Goal: Obtain resource: Obtain resource

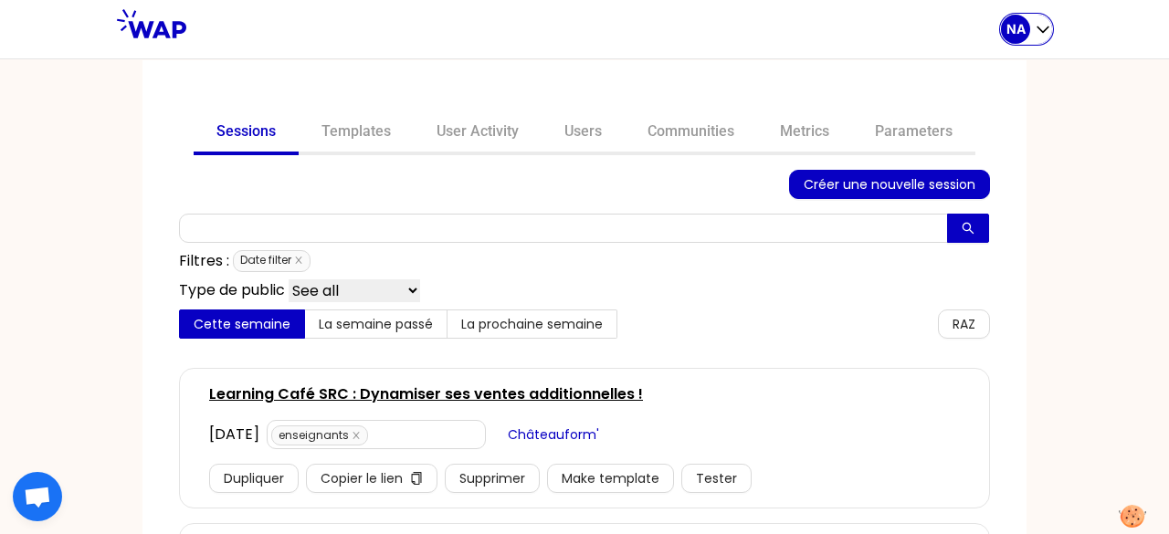
click at [1026, 31] on div "NA" at bounding box center [1015, 29] width 29 height 29
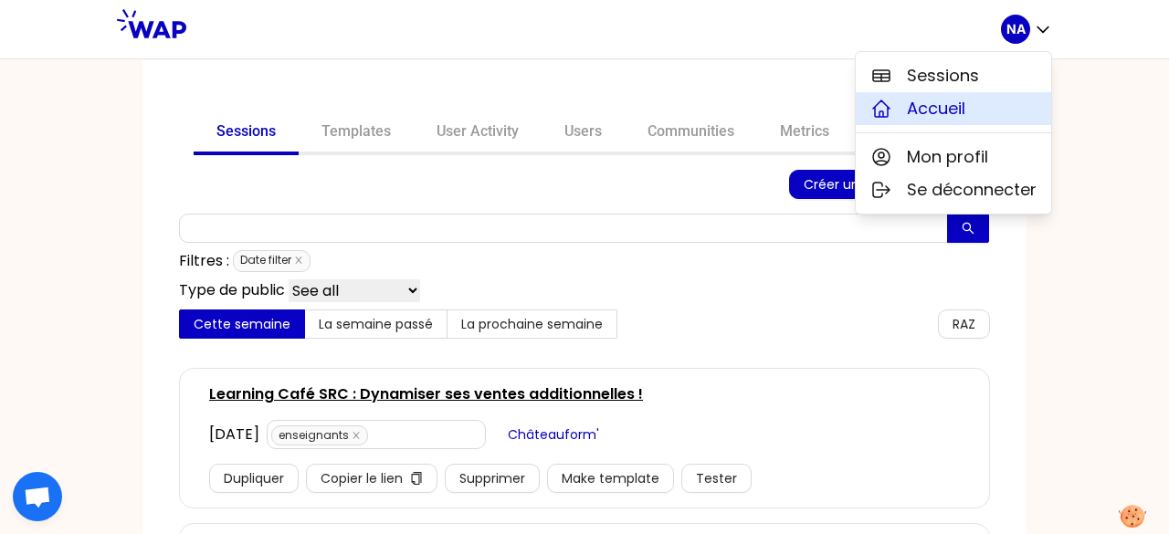
click at [922, 100] on span "Accueil" at bounding box center [936, 109] width 58 height 26
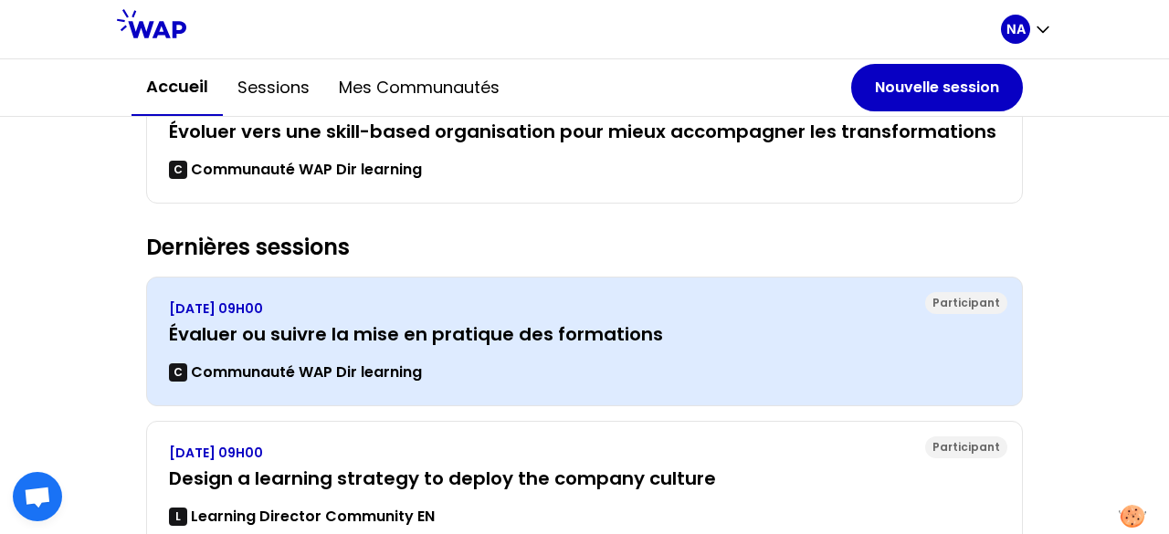
scroll to position [457, 0]
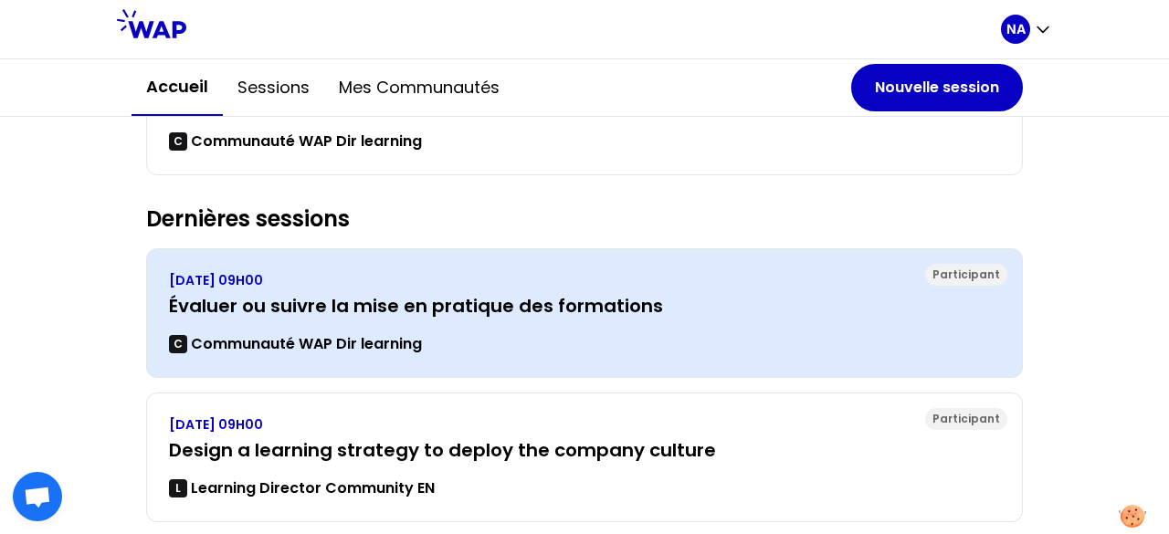
click at [518, 271] on p "[DATE] 09H00" at bounding box center [584, 280] width 831 height 18
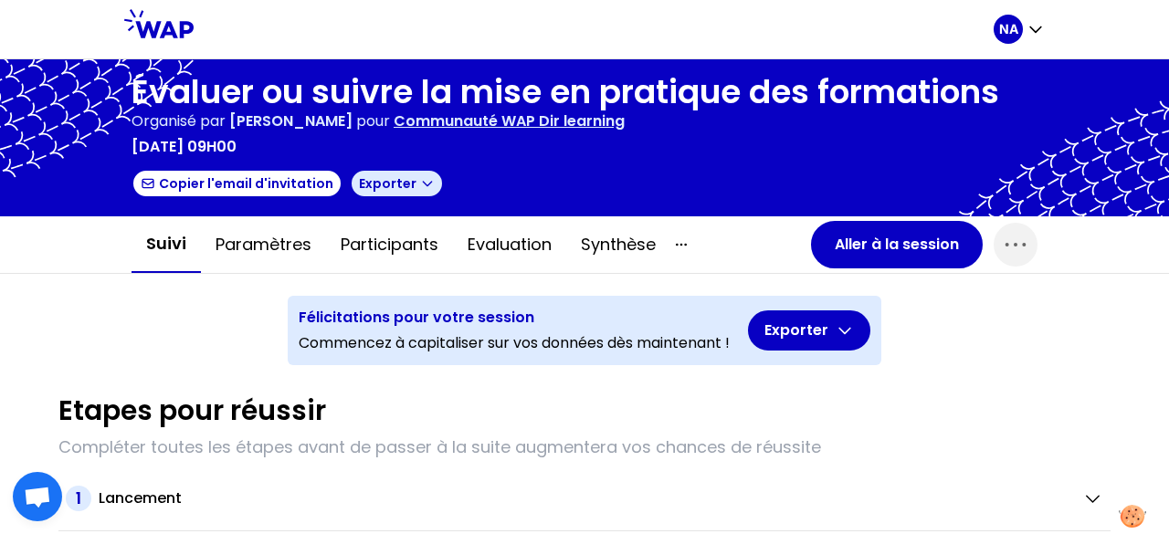
click at [415, 182] on button "Exporter" at bounding box center [397, 183] width 94 height 29
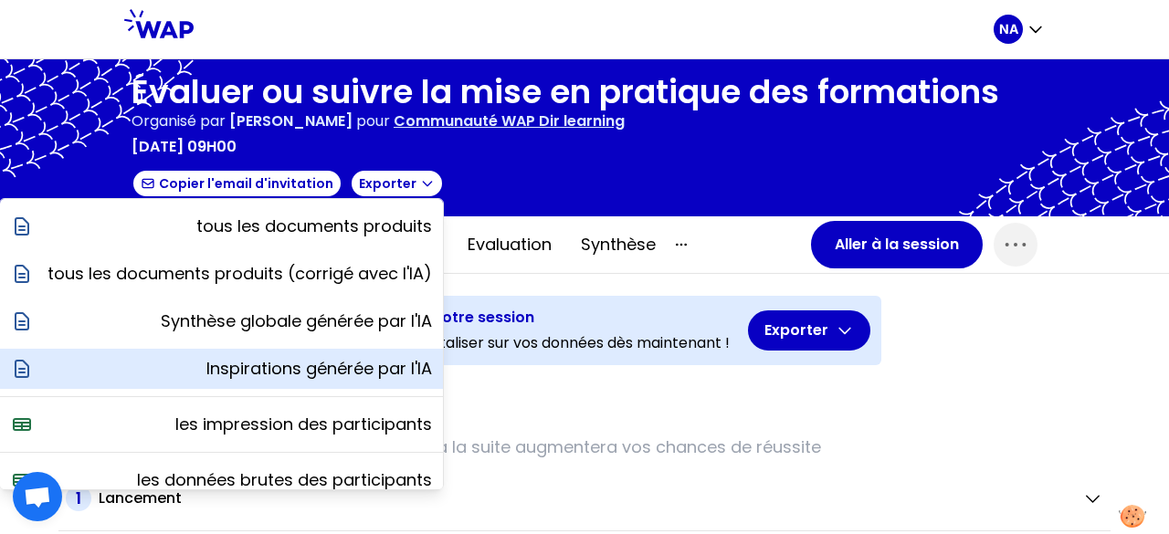
scroll to position [64, 0]
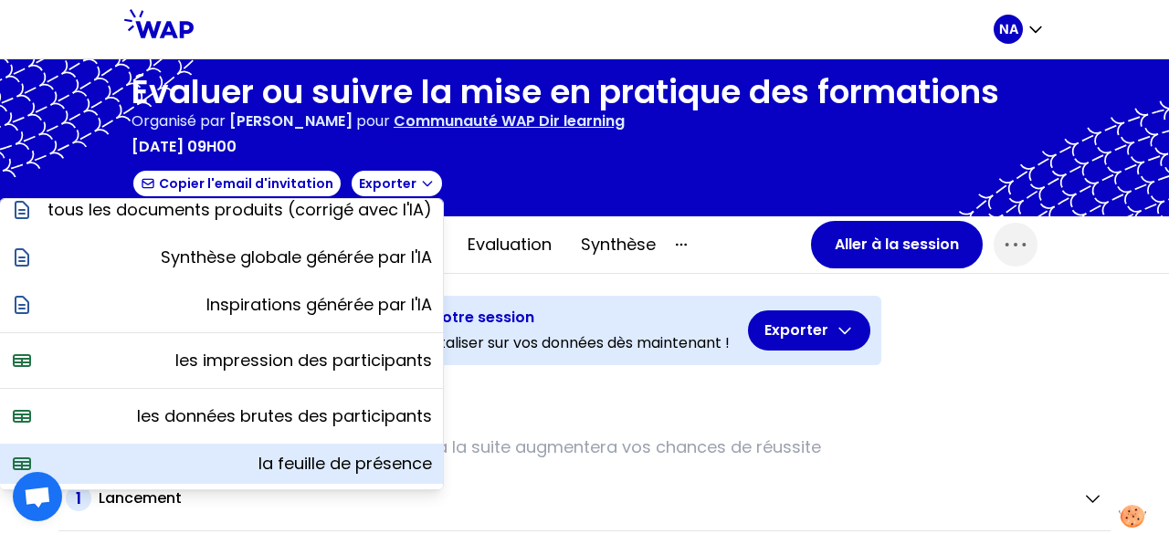
click at [375, 464] on p "la feuille de présence" at bounding box center [344, 464] width 173 height 26
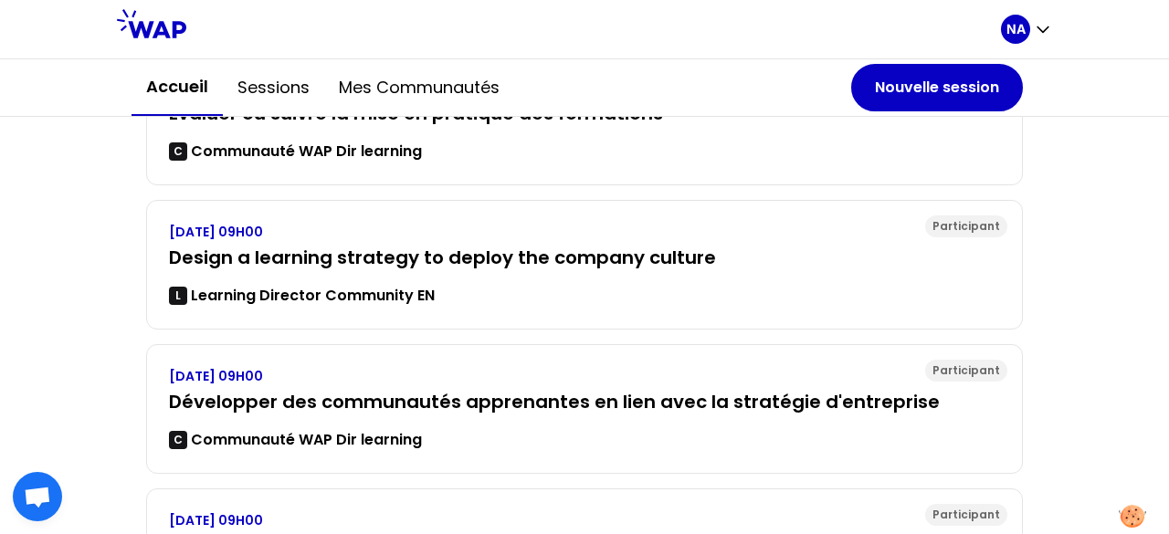
scroll to position [741, 0]
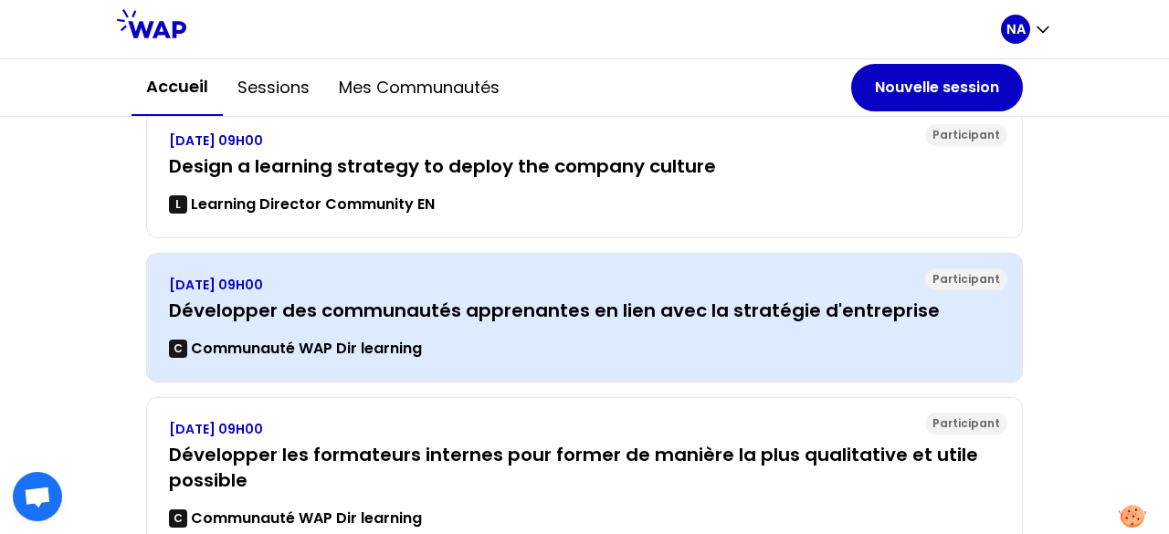
click at [524, 300] on h3 "Développer des communautés apprenantes en lien avec la stratégie d'entreprise" at bounding box center [584, 311] width 831 height 26
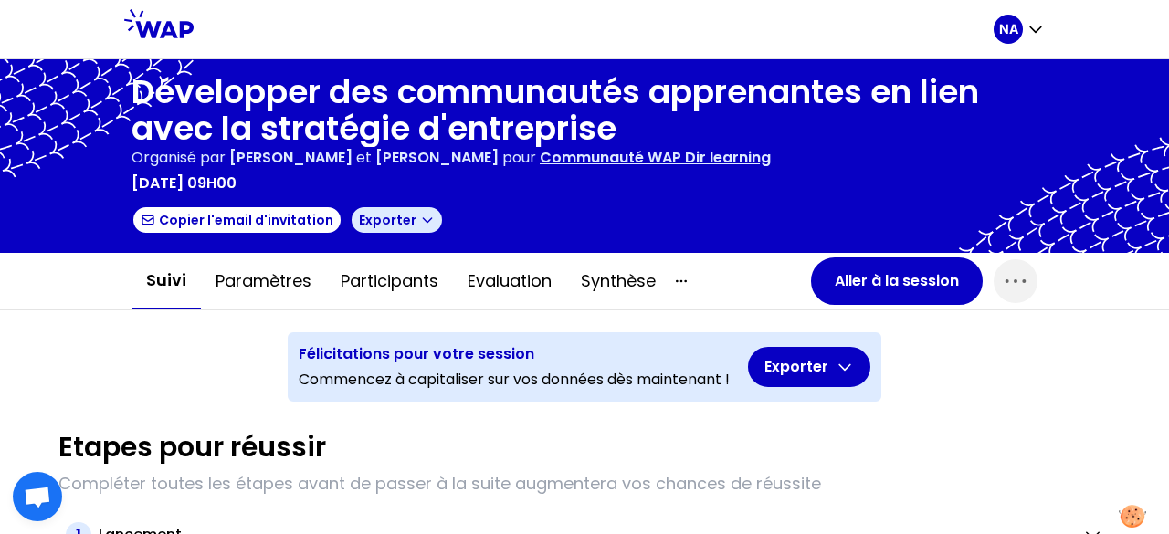
click at [394, 216] on button "Exporter" at bounding box center [397, 219] width 94 height 29
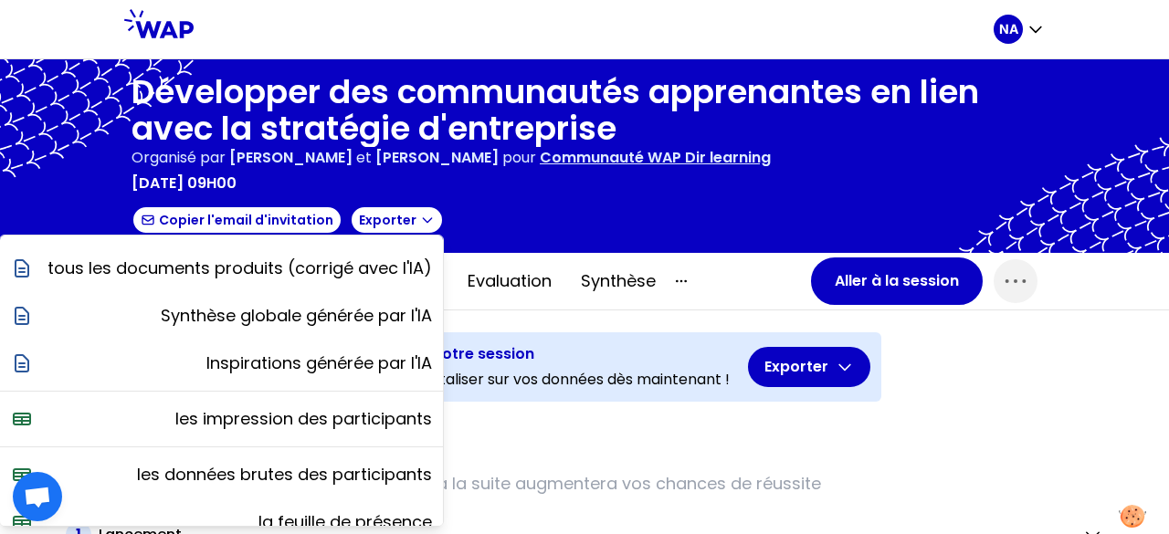
scroll to position [64, 0]
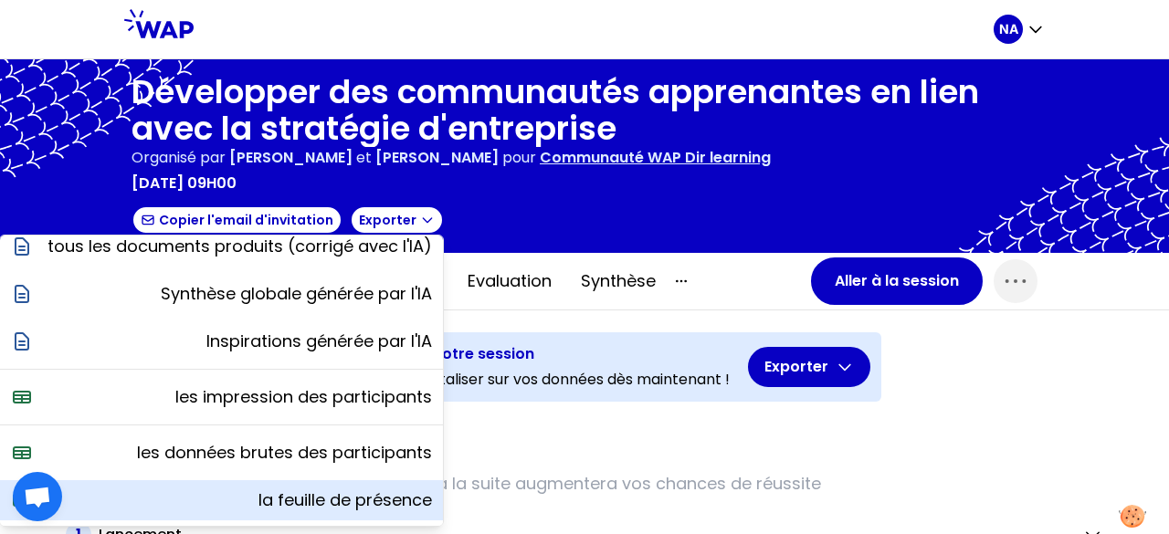
click at [336, 496] on p "la feuille de présence" at bounding box center [344, 501] width 173 height 26
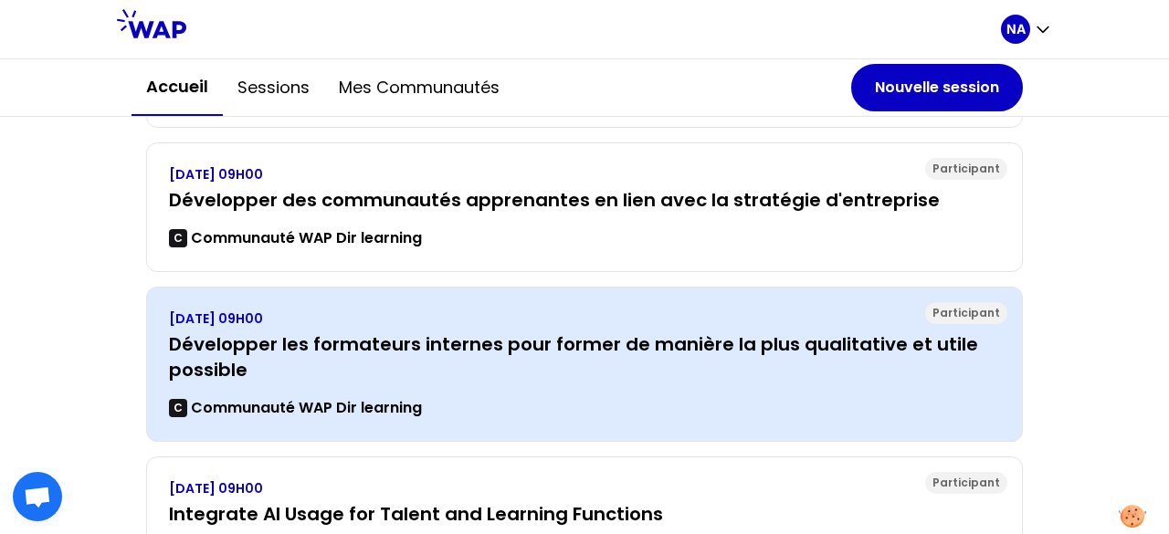
scroll to position [890, 0]
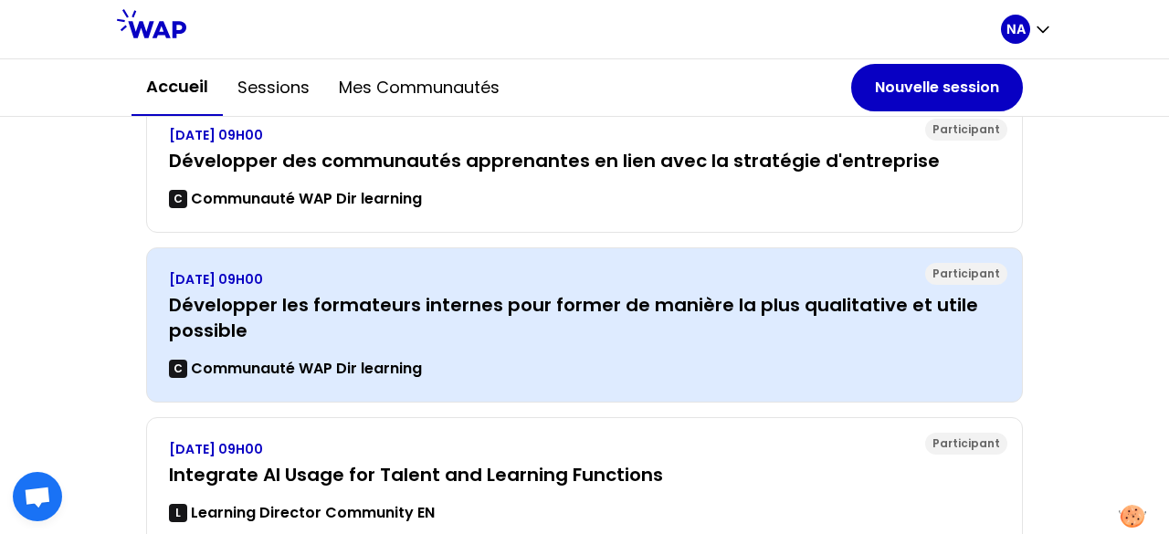
click at [563, 340] on div "[DATE] 09H00 Développer les formateurs internes pour former de manière la plus …" at bounding box center [584, 325] width 831 height 110
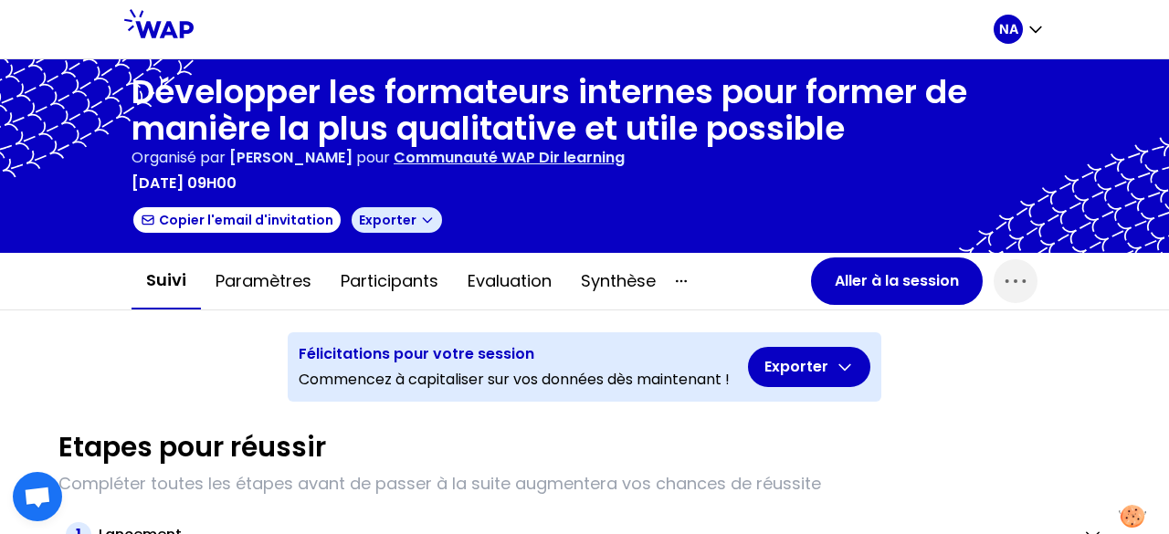
click at [420, 222] on icon "button" at bounding box center [427, 220] width 15 height 15
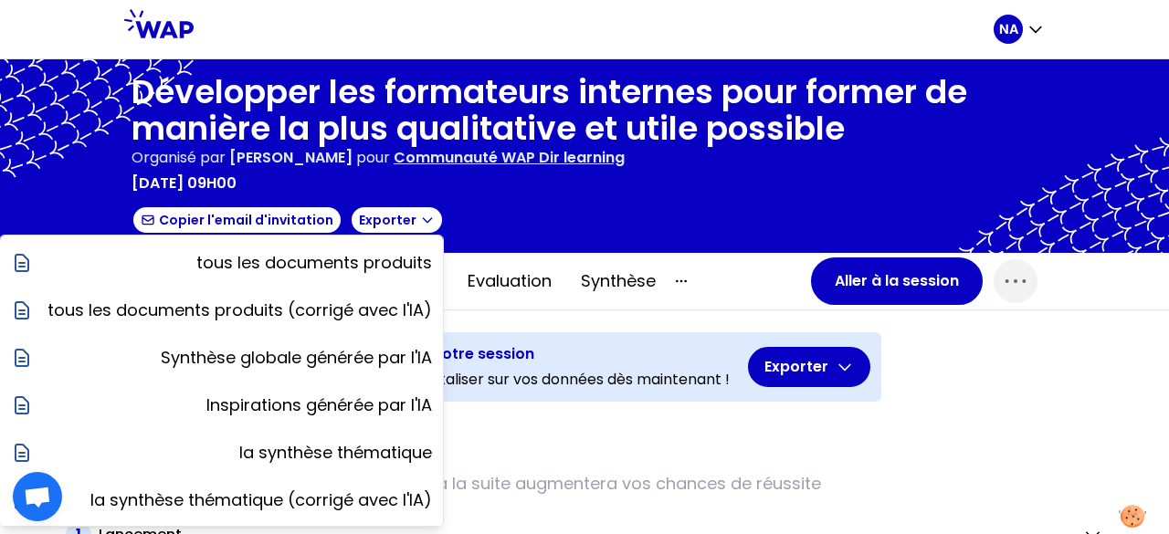
scroll to position [159, 0]
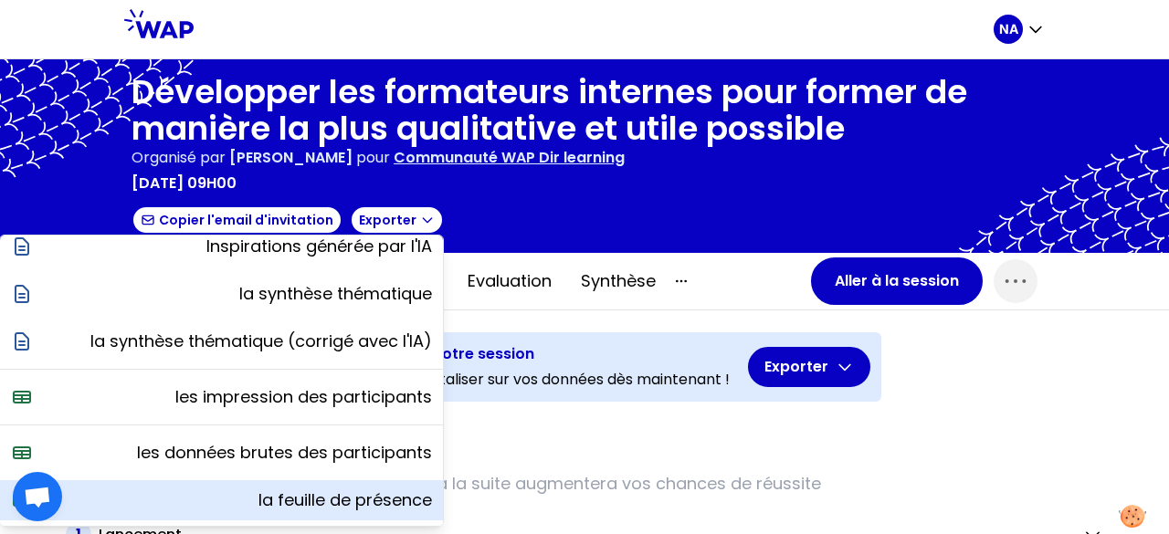
click at [367, 481] on div "la feuille de présence" at bounding box center [221, 500] width 443 height 40
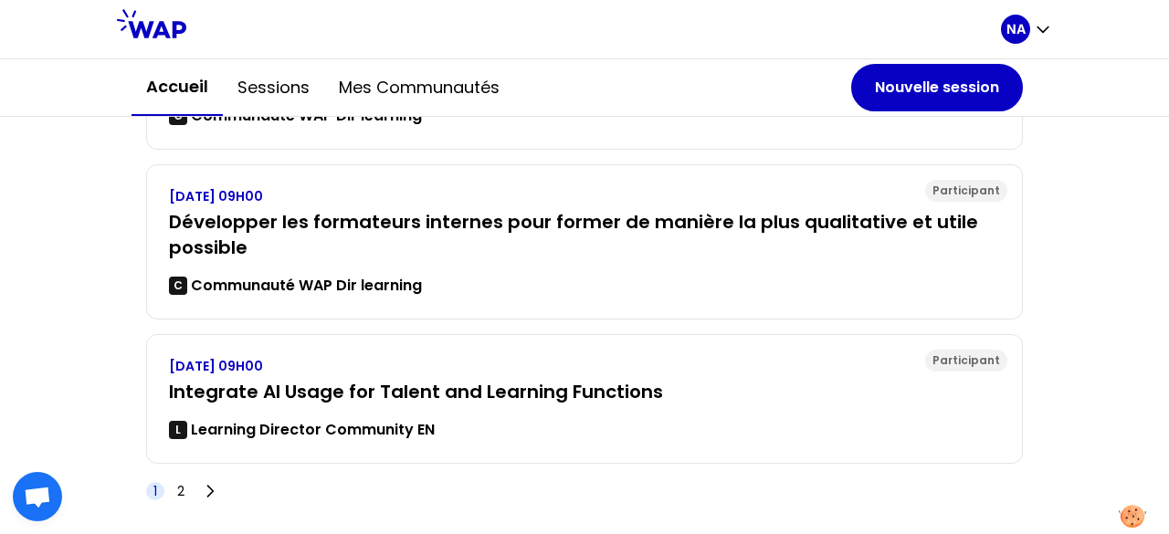
scroll to position [996, 0]
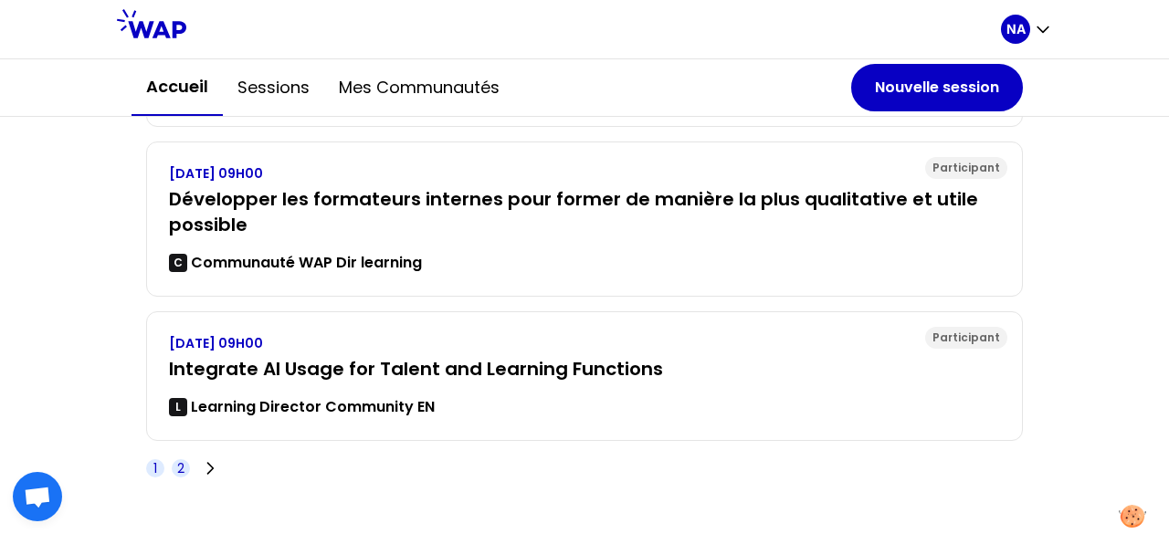
click at [177, 463] on span "2" at bounding box center [180, 468] width 7 height 18
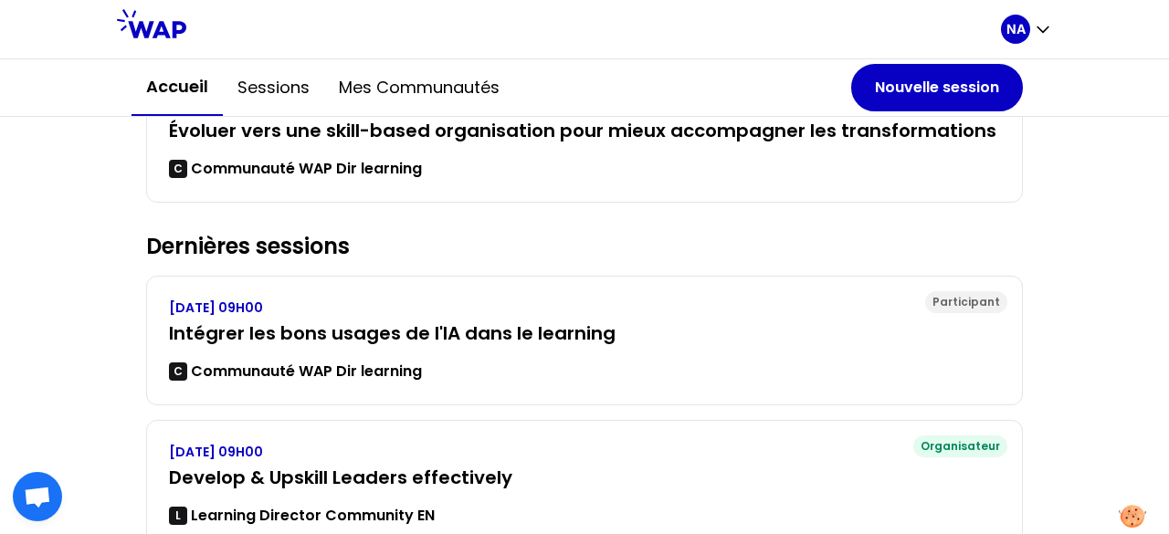
scroll to position [426, 0]
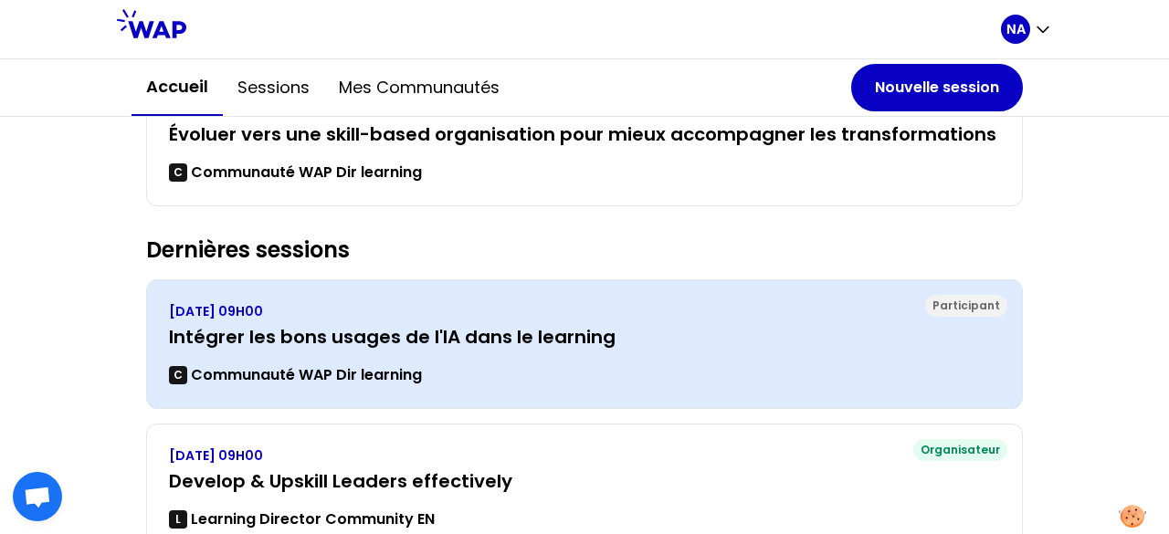
click at [425, 321] on div "[DATE] 09H00 Intégrer les bons usages de l'IA dans le learning C Communauté WAP…" at bounding box center [584, 344] width 831 height 84
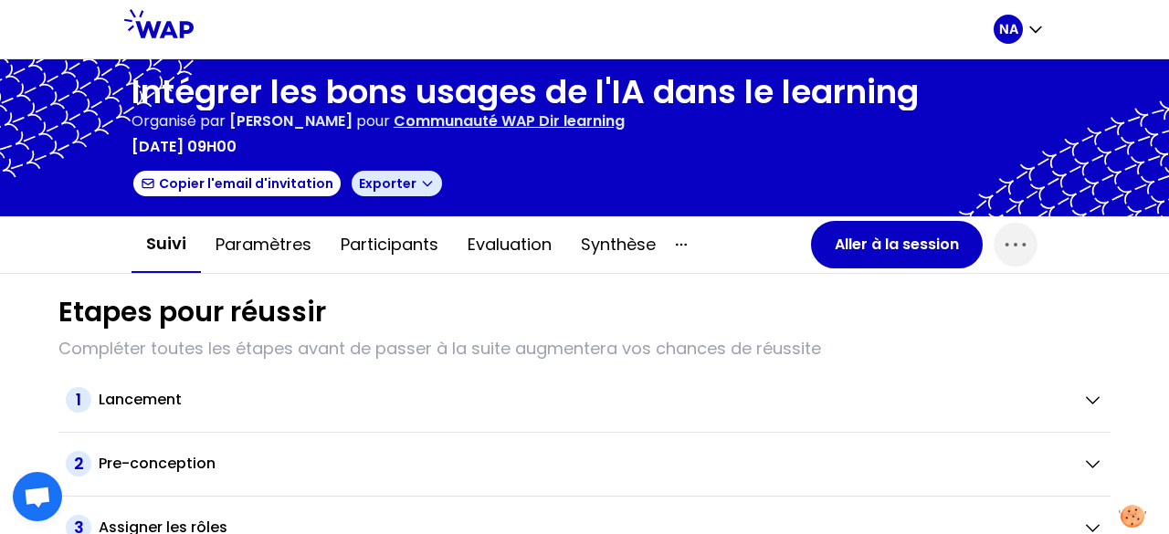
click at [423, 184] on icon "button" at bounding box center [427, 184] width 8 height 5
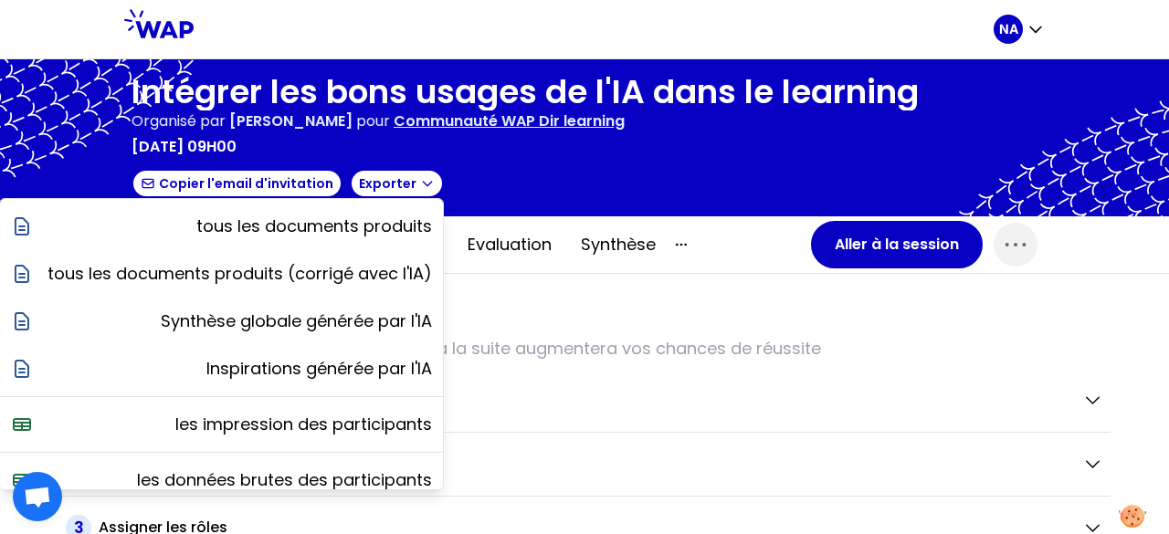
scroll to position [64, 0]
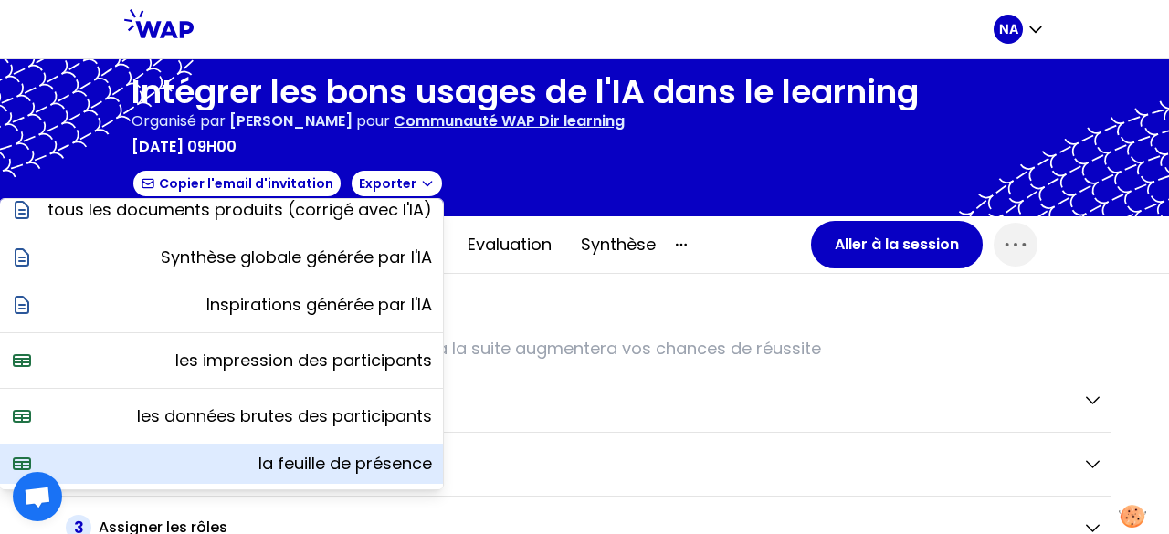
click at [294, 452] on p "la feuille de présence" at bounding box center [344, 464] width 173 height 26
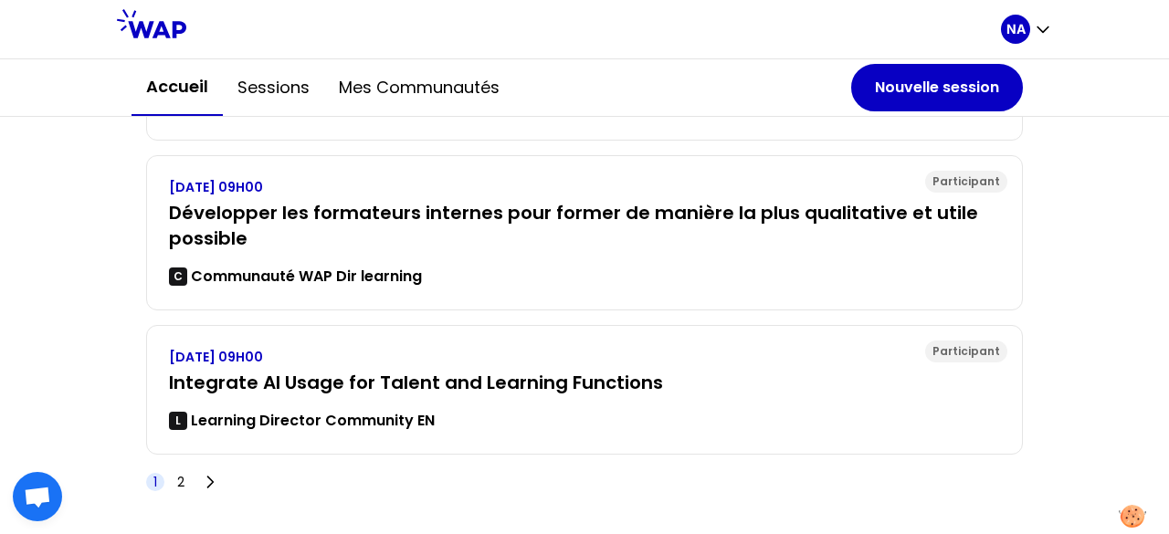
scroll to position [996, 0]
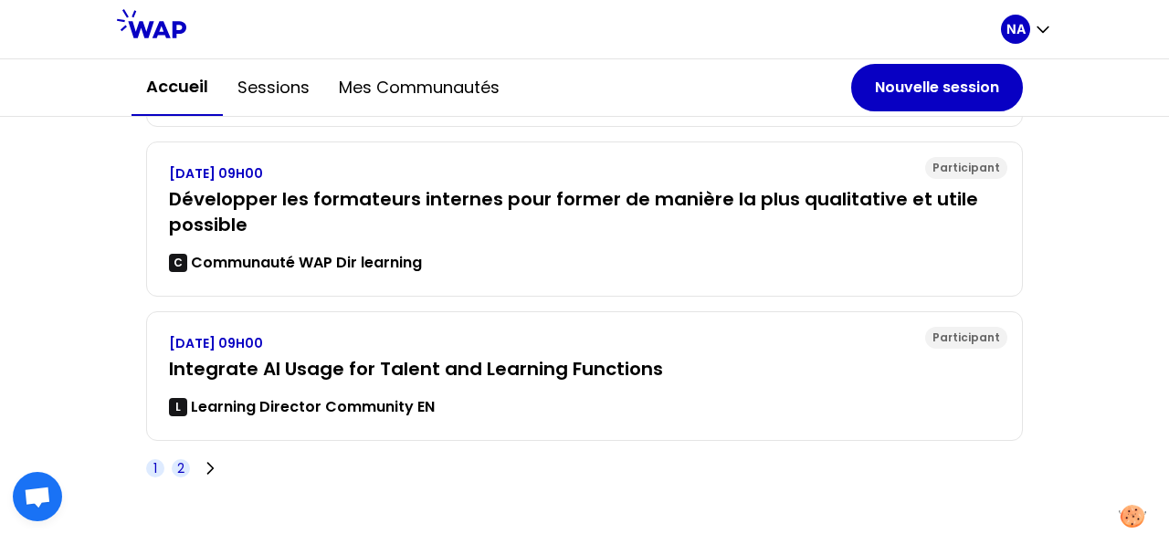
click at [177, 463] on span "2" at bounding box center [180, 468] width 7 height 18
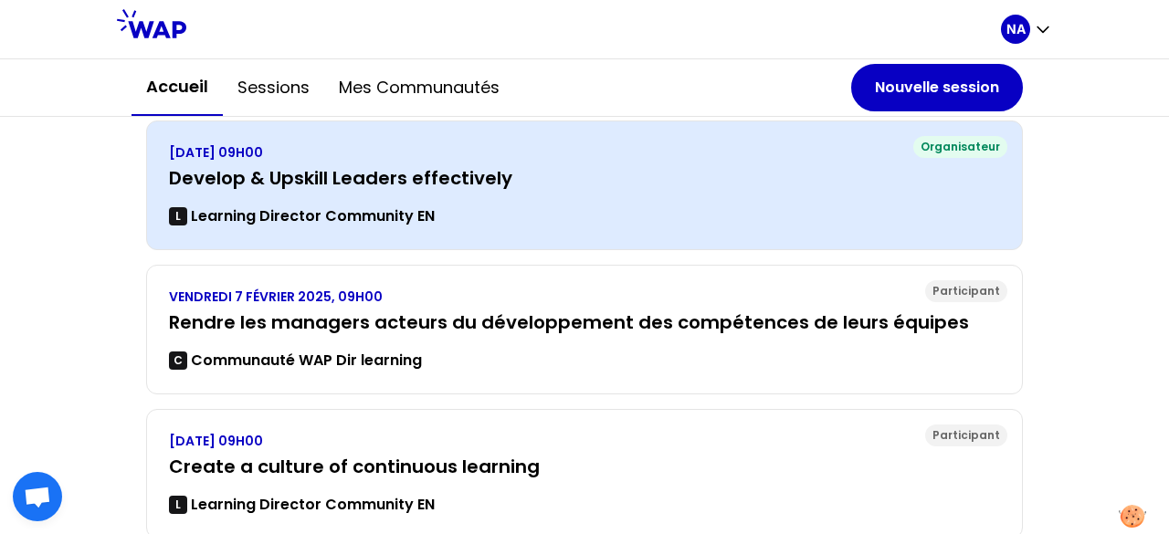
scroll to position [730, 0]
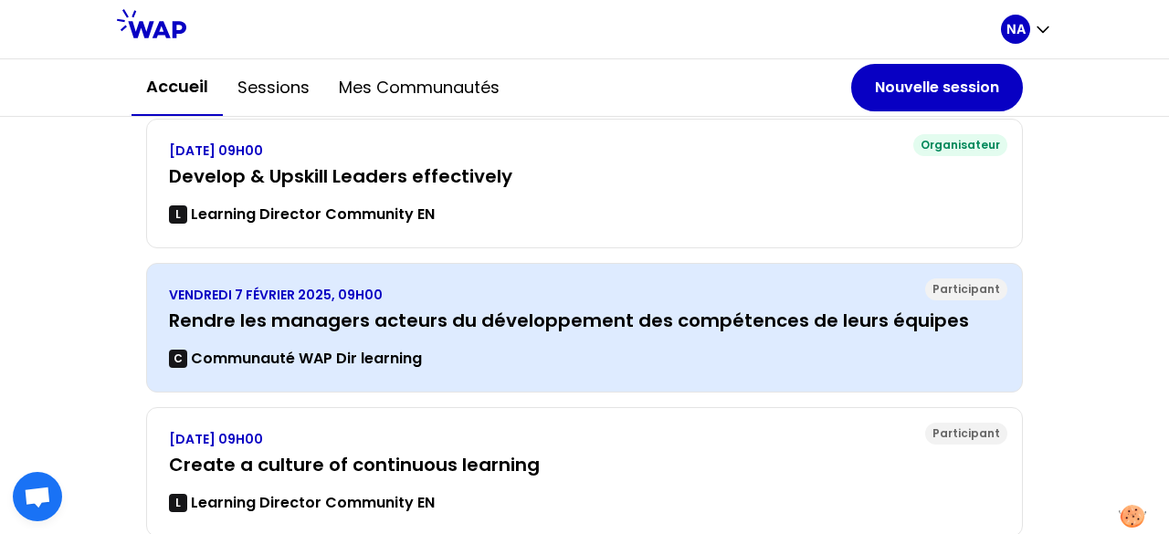
click at [538, 297] on p "VENDREDI 7 FÉVRIER 2025, 09H00" at bounding box center [584, 295] width 831 height 18
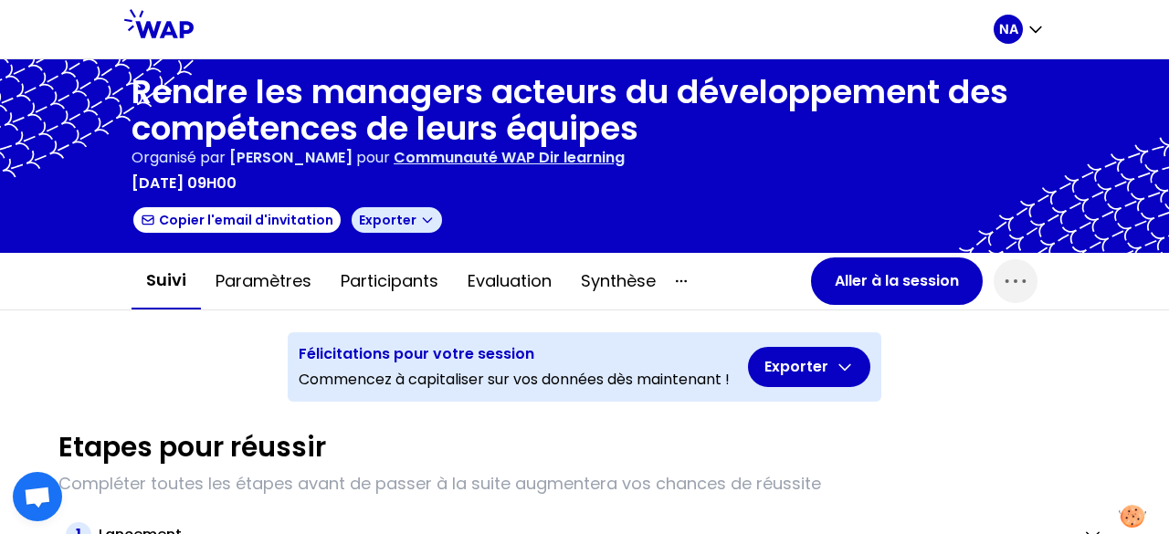
click at [405, 229] on button "Exporter" at bounding box center [397, 219] width 94 height 29
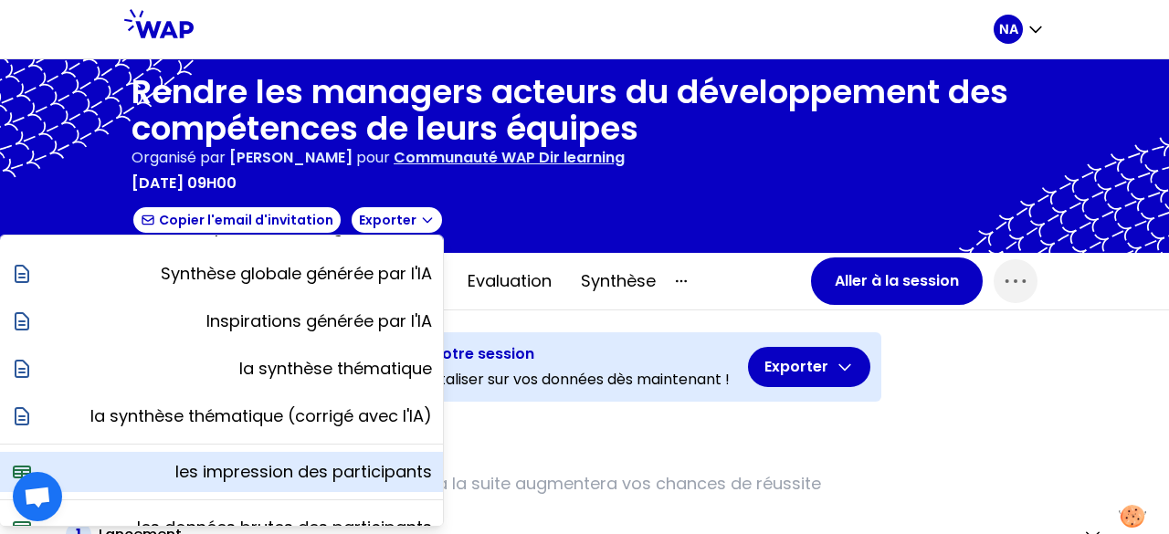
scroll to position [159, 0]
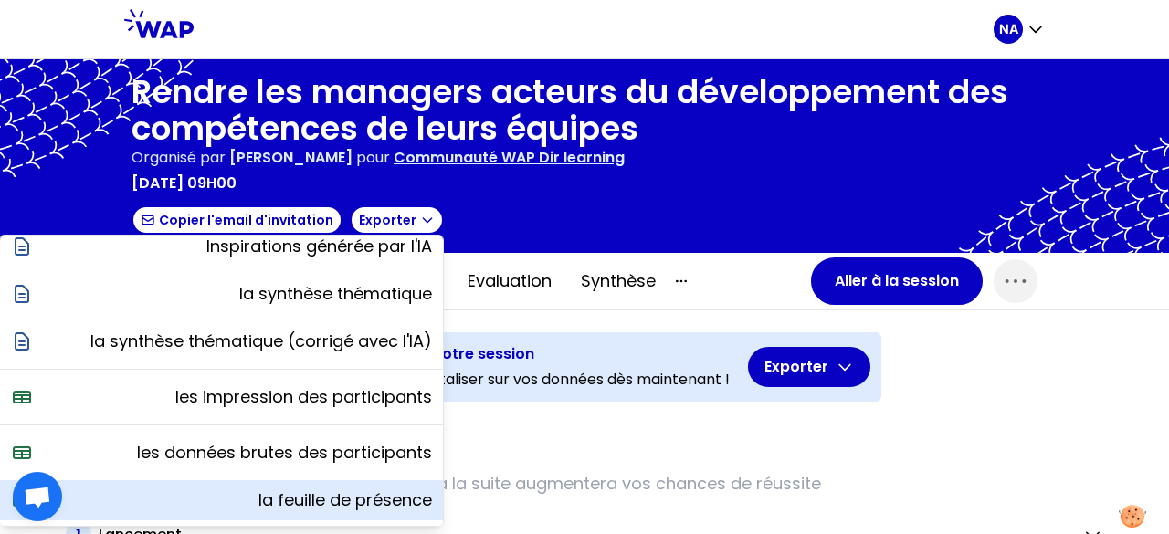
click at [342, 494] on p "la feuille de présence" at bounding box center [344, 501] width 173 height 26
